Goal: Task Accomplishment & Management: Use online tool/utility

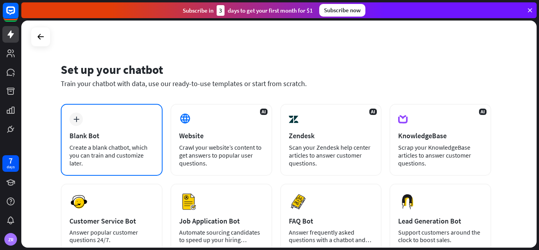
click at [90, 130] on div "plus Blank Bot Create a blank chatbot, which you can train and customize later." at bounding box center [112, 140] width 102 height 72
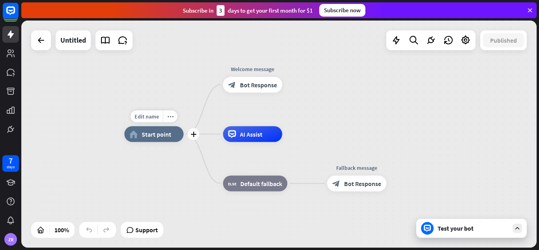
click at [158, 138] on div "home_2 Start point" at bounding box center [153, 134] width 59 height 16
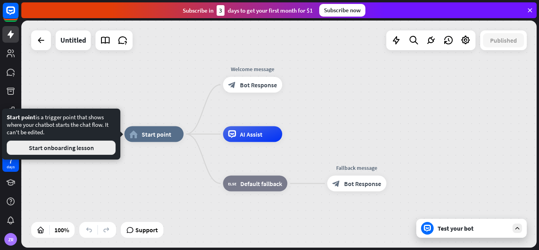
click at [92, 149] on button "Start onboarding lesson" at bounding box center [61, 148] width 109 height 14
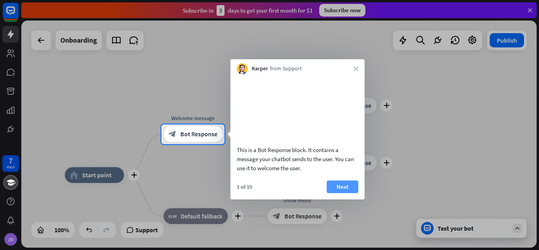
click at [338, 193] on button "Next" at bounding box center [343, 186] width 32 height 13
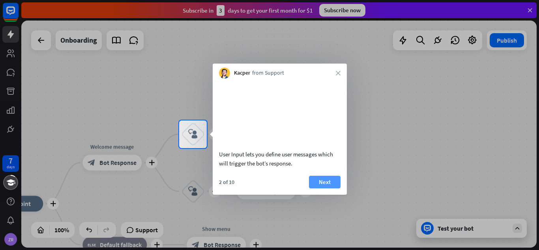
click at [327, 188] on button "Next" at bounding box center [325, 182] width 32 height 13
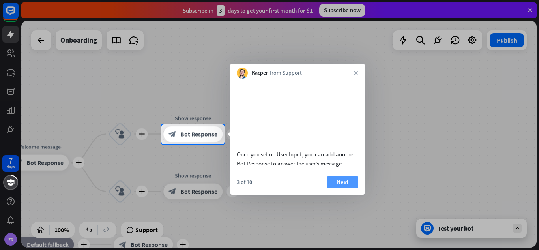
click at [347, 188] on button "Next" at bounding box center [343, 182] width 32 height 13
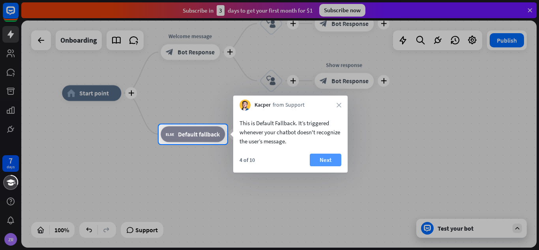
click at [325, 158] on button "Next" at bounding box center [326, 160] width 32 height 13
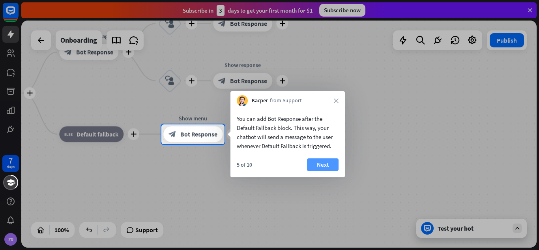
click at [327, 160] on button "Next" at bounding box center [323, 164] width 32 height 13
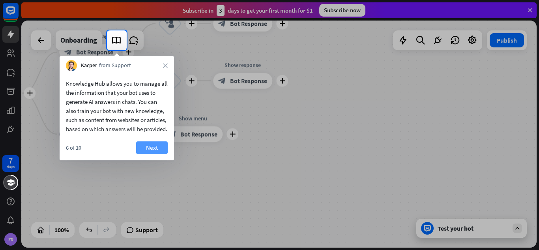
click at [157, 154] on button "Next" at bounding box center [152, 147] width 32 height 13
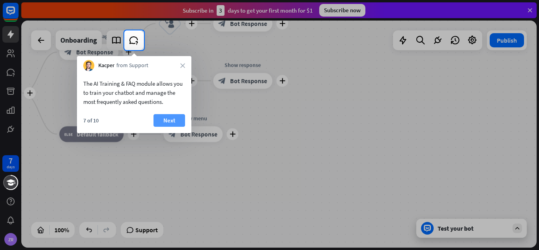
click at [171, 120] on button "Next" at bounding box center [170, 120] width 32 height 13
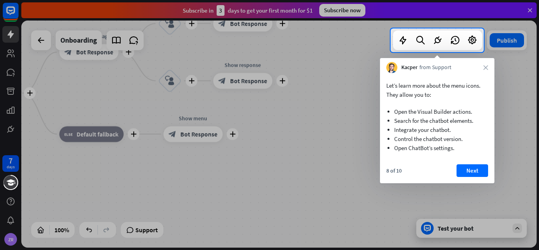
click at [471, 164] on div "Let’s learn more about the menu icons. They allow you to: Open the Visual Build…" at bounding box center [437, 128] width 114 height 110
click at [471, 171] on button "Next" at bounding box center [473, 170] width 32 height 13
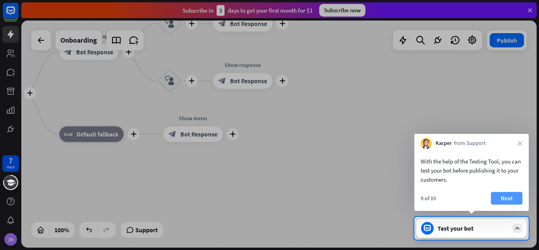
click at [505, 195] on button "Next" at bounding box center [507, 198] width 32 height 13
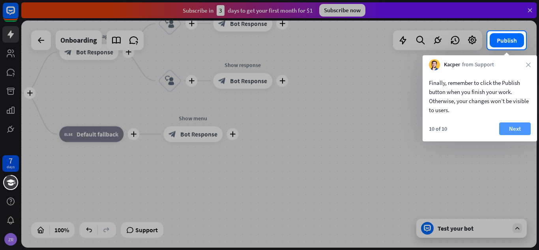
click at [516, 125] on button "Next" at bounding box center [515, 128] width 32 height 13
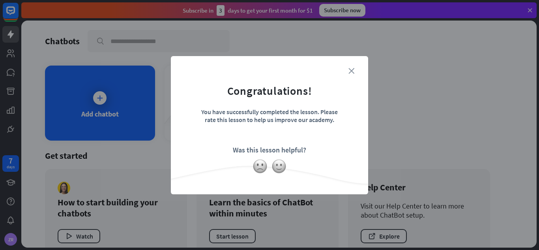
click at [352, 71] on icon "close" at bounding box center [352, 71] width 6 height 6
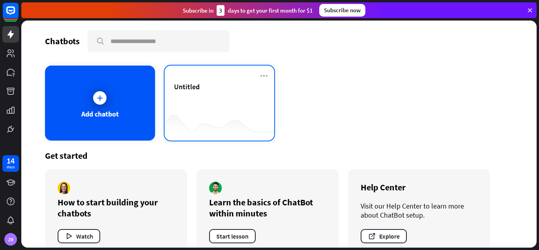
click at [192, 113] on div at bounding box center [220, 125] width 110 height 30
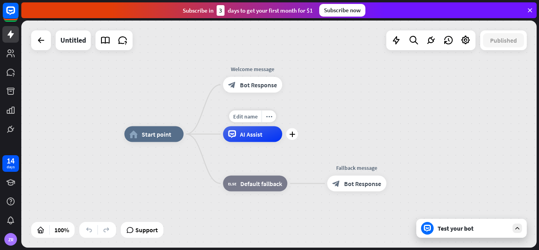
click at [265, 134] on div "AI Assist" at bounding box center [252, 134] width 59 height 16
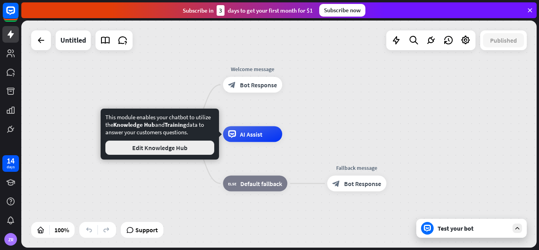
click at [148, 148] on button "Edit Knowledge Hub" at bounding box center [159, 148] width 109 height 14
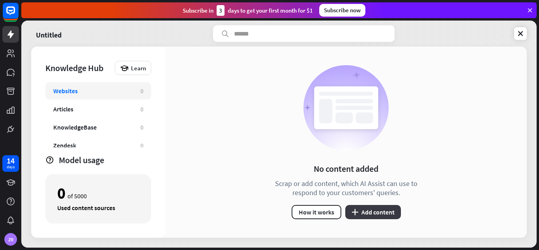
click at [361, 211] on button "plus Add content" at bounding box center [373, 212] width 56 height 14
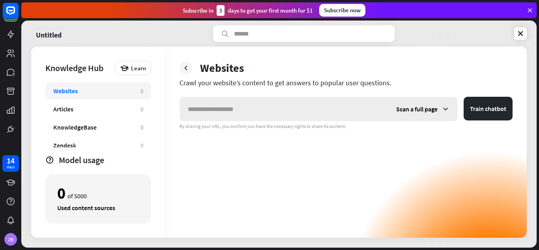
click at [412, 111] on span "Scan a full page" at bounding box center [416, 109] width 41 height 8
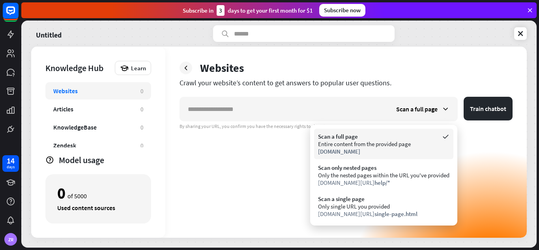
click at [373, 146] on div "Entire content from the provided page" at bounding box center [383, 144] width 131 height 8
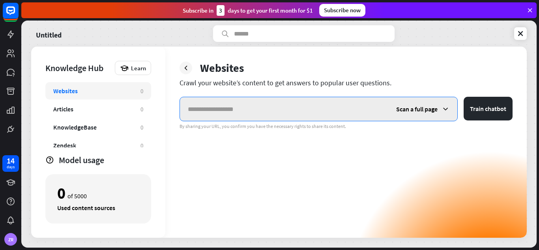
paste input "**********"
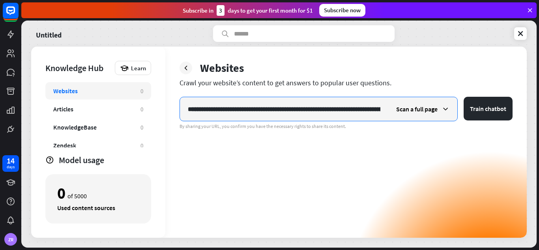
scroll to position [0, 881]
type input "**********"
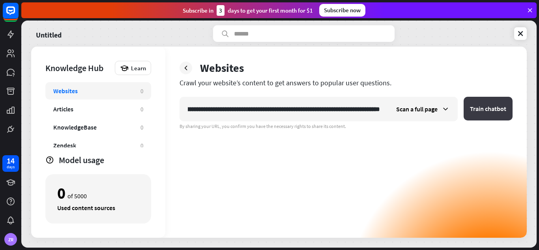
click at [484, 107] on button "Train chatbot" at bounding box center [488, 109] width 49 height 24
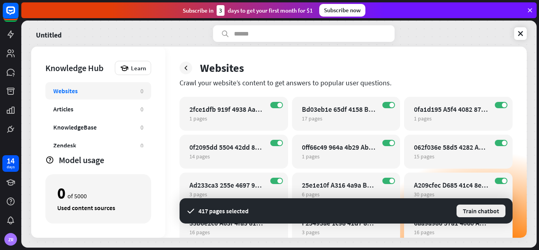
click at [476, 211] on button "Train chatbot" at bounding box center [481, 211] width 51 height 14
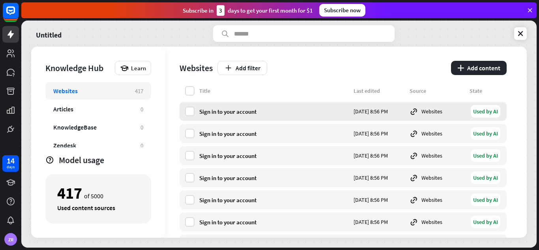
click at [486, 113] on div "Used by AI" at bounding box center [486, 111] width 30 height 13
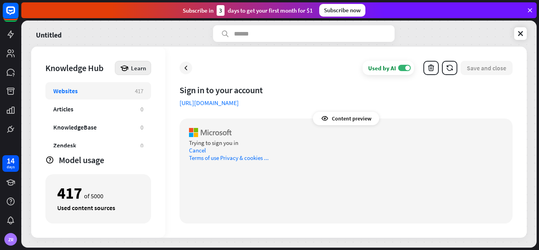
click at [135, 68] on span "Learn" at bounding box center [138, 68] width 15 height 8
click at [79, 70] on div "Knowledge Hub" at bounding box center [78, 67] width 66 height 11
click at [119, 110] on div "Articles" at bounding box center [92, 109] width 79 height 8
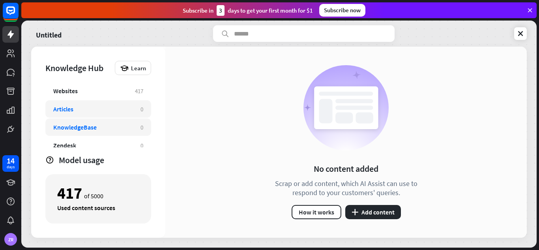
click at [124, 122] on div "KnowledgeBase 0" at bounding box center [98, 126] width 106 height 17
click at [132, 143] on div "Zendesk" at bounding box center [92, 145] width 79 height 8
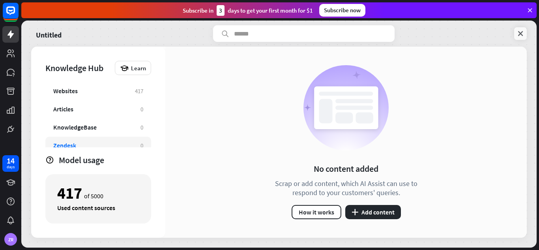
click at [521, 35] on icon at bounding box center [521, 34] width 8 height 8
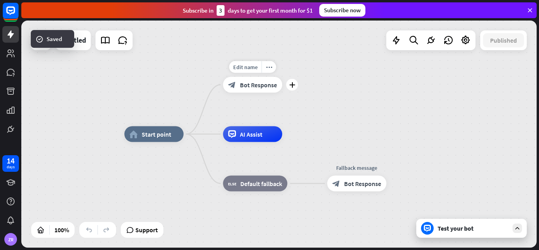
click at [228, 92] on div "block_bot_response Bot Response" at bounding box center [252, 85] width 59 height 16
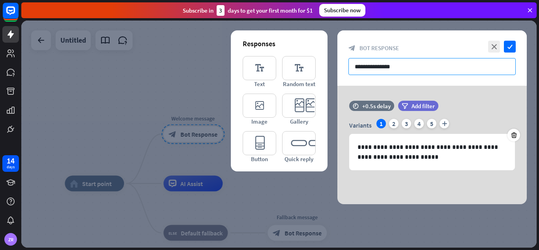
click at [381, 66] on input "**********" at bounding box center [432, 66] width 167 height 17
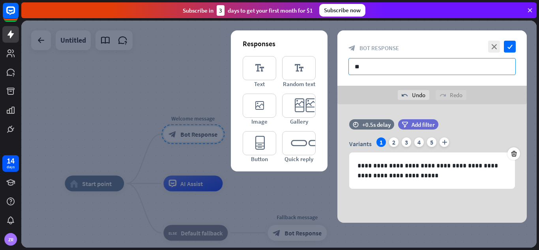
type input "*"
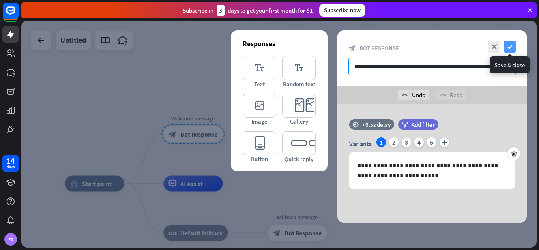
type input "**********"
click at [509, 51] on icon "check" at bounding box center [510, 47] width 12 height 12
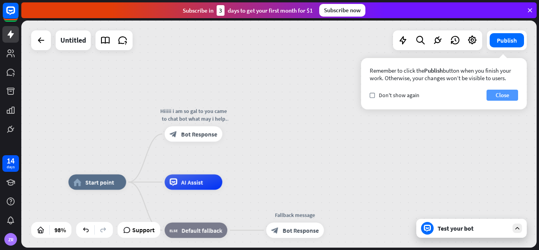
click at [497, 95] on button "Close" at bounding box center [503, 95] width 32 height 11
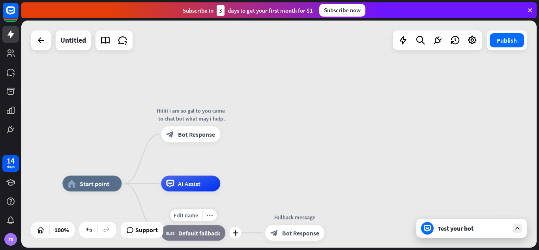
click at [212, 238] on div "block_fallback Default fallback" at bounding box center [193, 233] width 64 height 16
click at [317, 178] on div "home_2 Start point Hiiiii i am so gal to you came to chat bot what may i help y…" at bounding box center [279, 134] width 516 height 227
click at [287, 234] on span "Bot Response" at bounding box center [300, 233] width 37 height 8
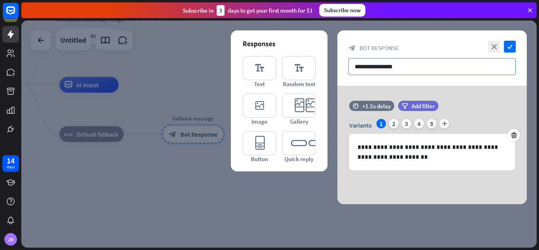
drag, startPoint x: 419, startPoint y: 70, endPoint x: 334, endPoint y: 70, distance: 84.1
click at [334, 70] on div "**********" at bounding box center [279, 134] width 516 height 227
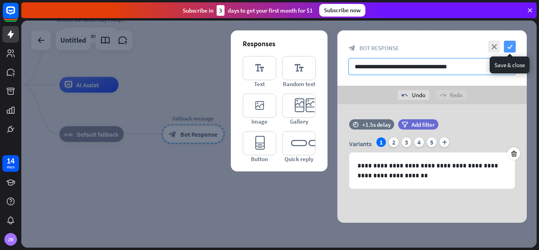
type input "**********"
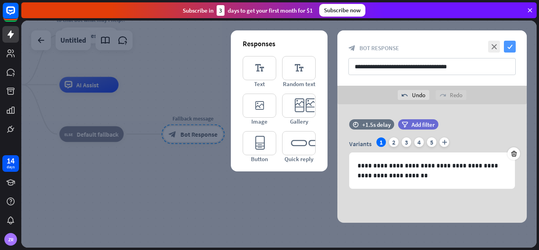
click at [512, 45] on icon "check" at bounding box center [510, 47] width 12 height 12
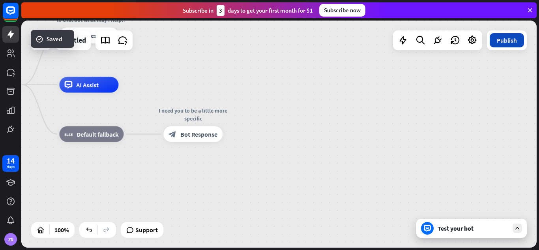
click at [495, 39] on button "Publish" at bounding box center [507, 40] width 34 height 14
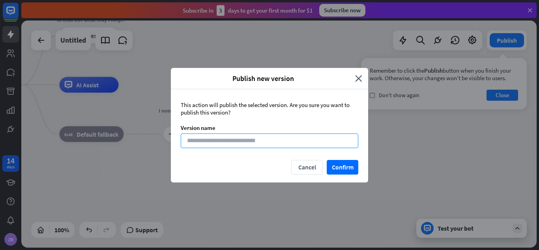
click at [273, 143] on input at bounding box center [270, 140] width 178 height 15
type input "****"
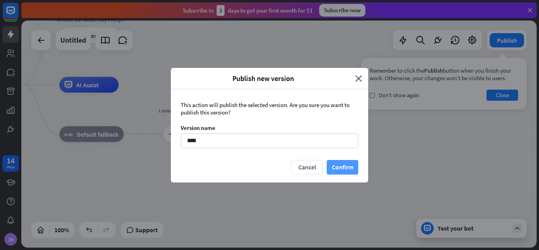
click at [336, 163] on button "Confirm" at bounding box center [343, 167] width 32 height 15
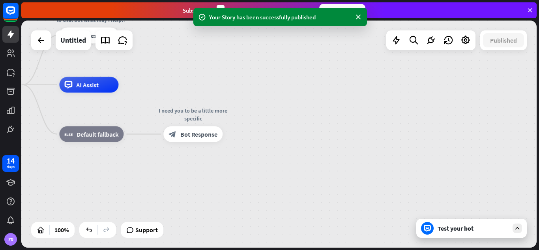
click at [440, 227] on div "Test your bot" at bounding box center [473, 228] width 71 height 8
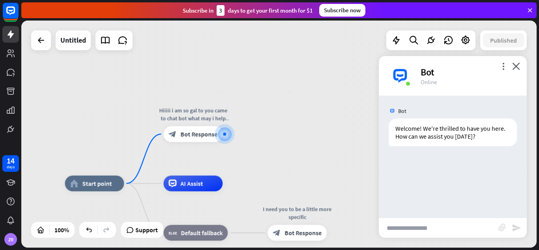
click at [406, 231] on input "text" at bounding box center [439, 228] width 120 height 20
type input "******"
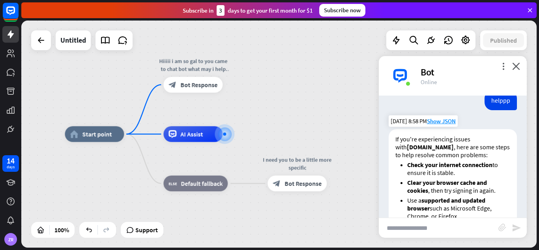
scroll to position [272, 0]
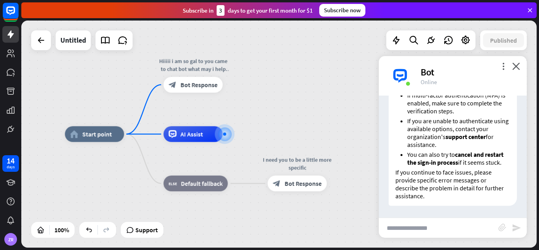
click at [432, 232] on input "text" at bounding box center [439, 228] width 120 height 20
type input "**********"
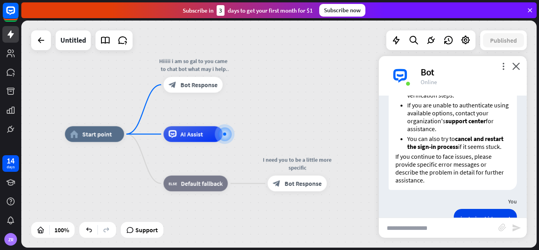
scroll to position [358, 0]
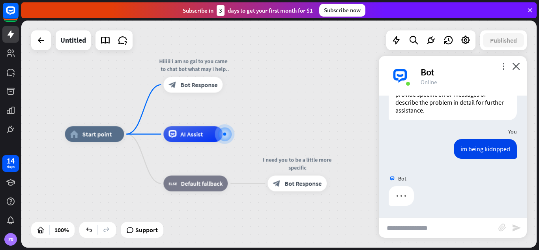
click at [432, 232] on input "text" at bounding box center [439, 228] width 120 height 20
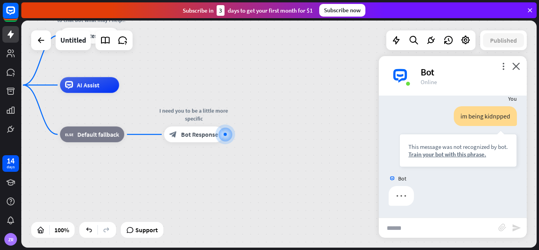
scroll to position [391, 0]
type input "******"
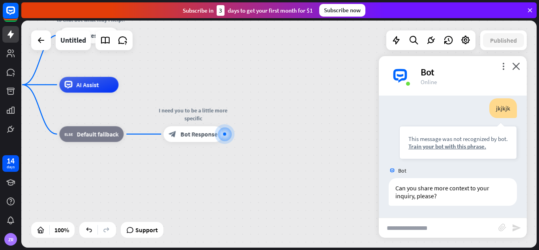
scroll to position [525, 0]
type input "**********"
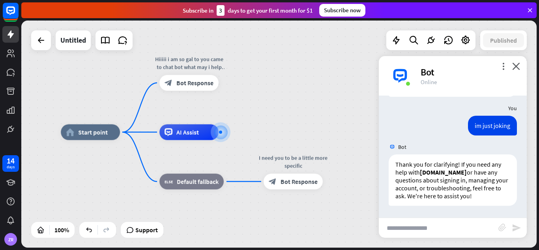
scroll to position [642, 0]
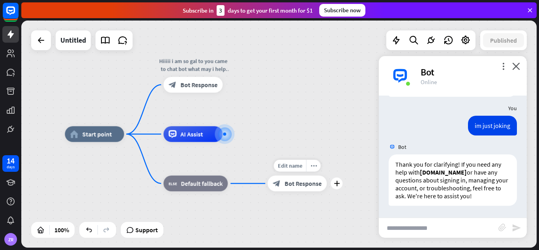
click at [314, 186] on span "Bot Response" at bounding box center [303, 183] width 37 height 8
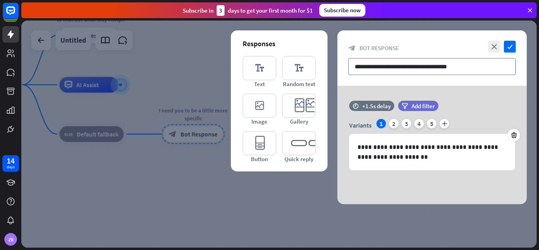
drag, startPoint x: 454, startPoint y: 67, endPoint x: 342, endPoint y: 53, distance: 113.0
click at [342, 53] on div "**********" at bounding box center [433, 57] width 190 height 55
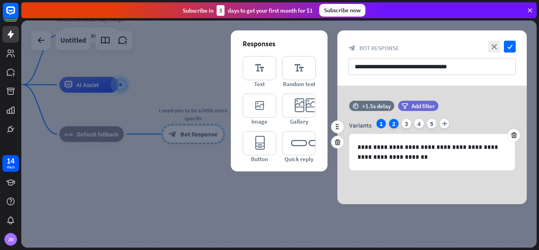
click at [392, 122] on div "2" at bounding box center [393, 123] width 9 height 9
click at [407, 122] on div "3" at bounding box center [406, 123] width 9 height 9
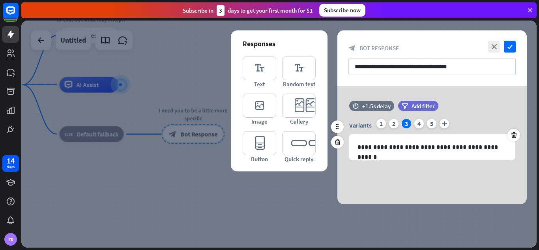
click at [413, 122] on div "Variants 1 2 3 4 5 plus" at bounding box center [432, 125] width 166 height 13
click at [427, 123] on div "5" at bounding box center [431, 123] width 9 height 9
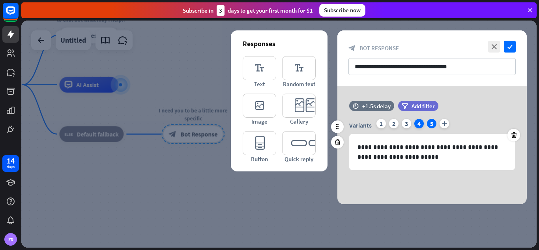
click at [415, 122] on div "4" at bounding box center [419, 123] width 9 height 9
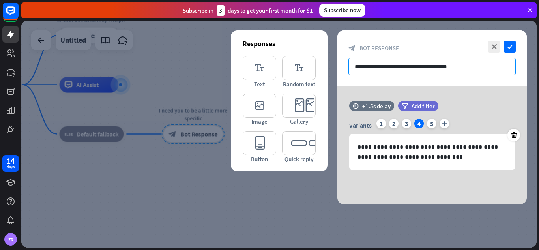
drag, startPoint x: 443, startPoint y: 64, endPoint x: 334, endPoint y: 72, distance: 109.3
click at [334, 72] on div "**********" at bounding box center [279, 134] width 516 height 227
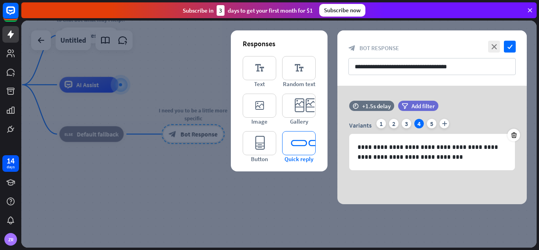
click at [306, 142] on icon "editor_quick_replies" at bounding box center [299, 143] width 34 height 24
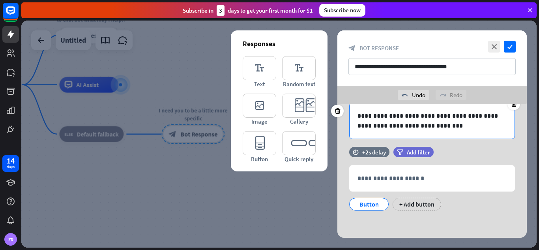
scroll to position [50, 0]
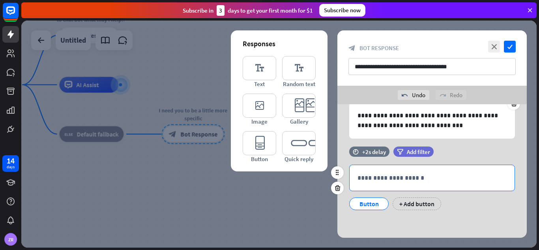
click at [366, 167] on div "**********" at bounding box center [432, 178] width 165 height 26
click at [379, 200] on div "Button" at bounding box center [369, 204] width 26 height 12
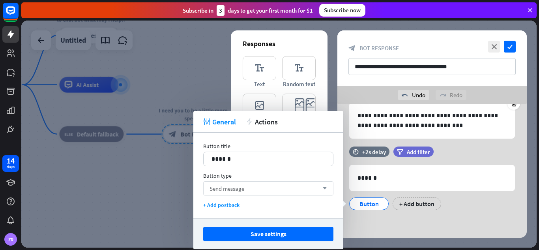
click at [250, 190] on div "Send message arrow_down" at bounding box center [268, 188] width 130 height 14
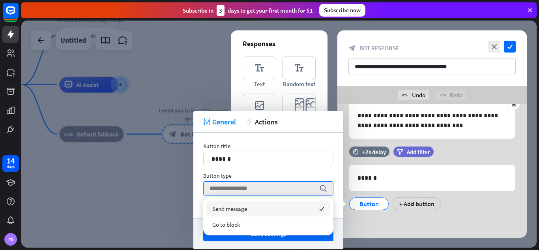
click at [274, 167] on div "Button title 14 ****** Button type search + Add postback" at bounding box center [268, 176] width 150 height 86
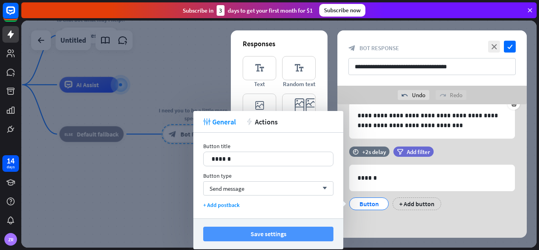
click at [276, 234] on button "Save settings" at bounding box center [268, 234] width 130 height 15
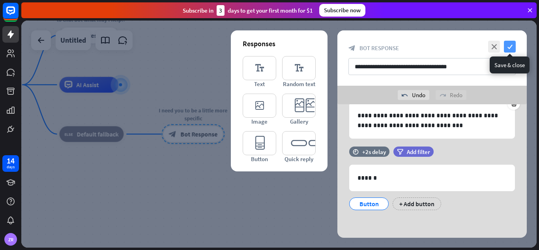
click at [511, 46] on icon "check" at bounding box center [510, 47] width 12 height 12
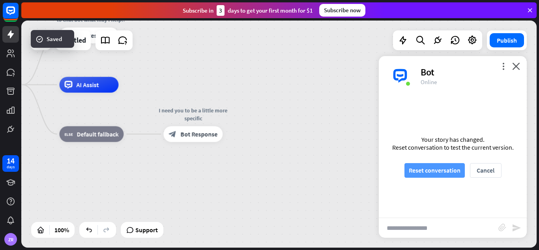
click at [452, 173] on button "Reset conversation" at bounding box center [435, 170] width 60 height 15
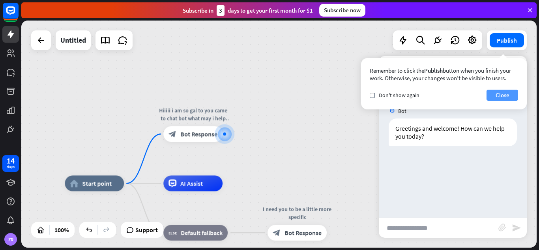
click at [502, 96] on button "Close" at bounding box center [503, 95] width 32 height 11
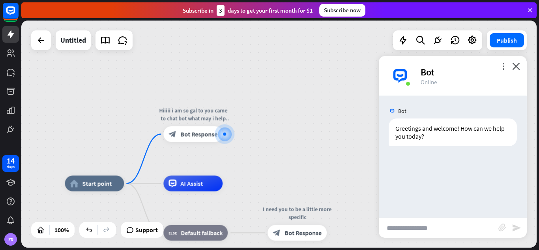
click at [404, 225] on input "text" at bounding box center [439, 228] width 120 height 20
type input "********"
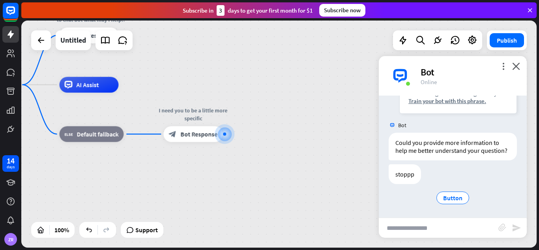
scroll to position [120, 0]
click at [462, 195] on div "Button" at bounding box center [453, 197] width 33 height 13
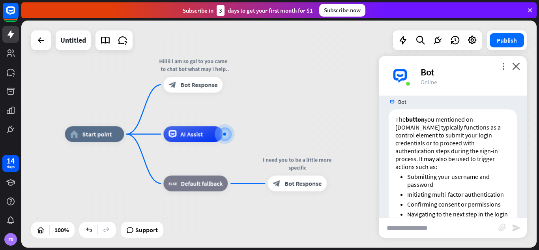
scroll to position [243, 0]
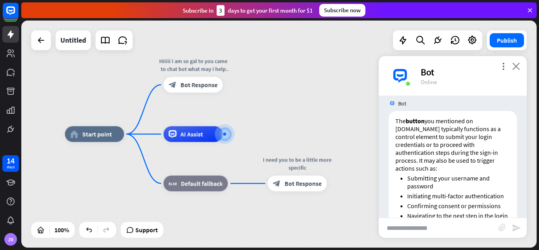
click at [515, 68] on icon "close" at bounding box center [516, 66] width 8 height 8
